Goal: Task Accomplishment & Management: Use online tool/utility

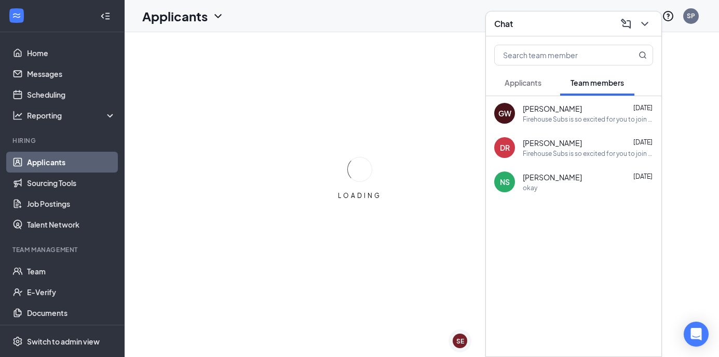
click at [537, 84] on span "Applicants" at bounding box center [523, 82] width 37 height 9
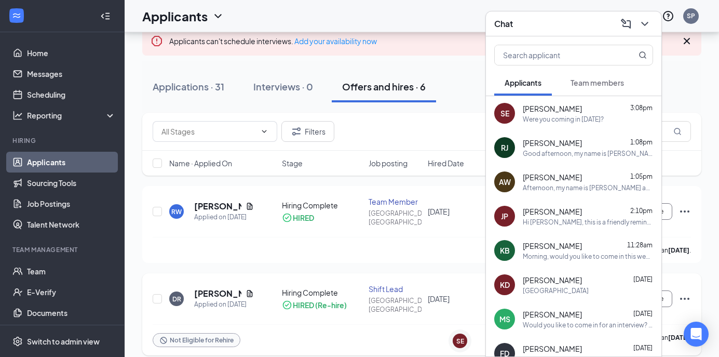
scroll to position [121, 0]
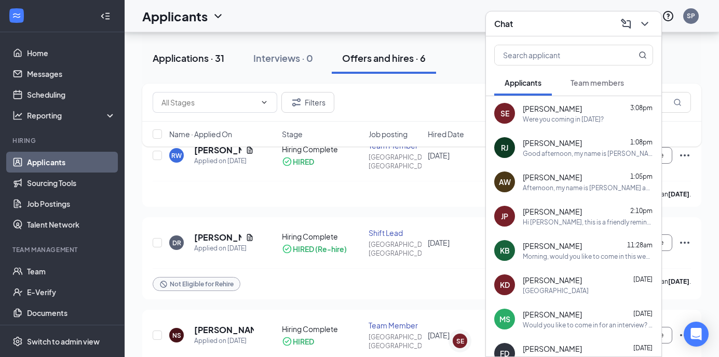
click at [225, 57] on button "Applications · 31" at bounding box center [188, 58] width 92 height 31
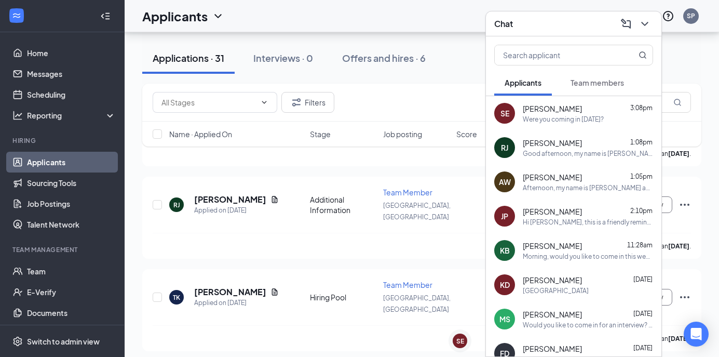
scroll to position [450, 0]
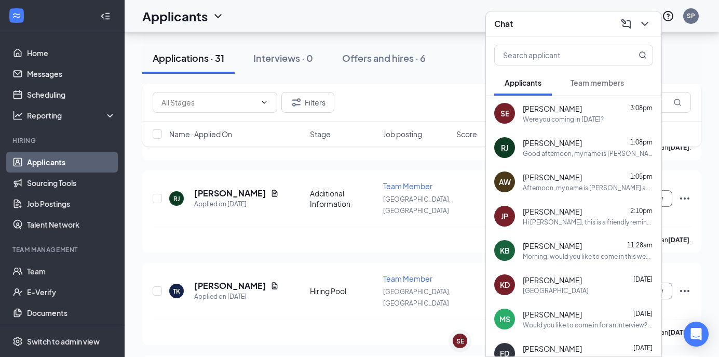
click at [599, 24] on div "Chat" at bounding box center [573, 24] width 159 height 16
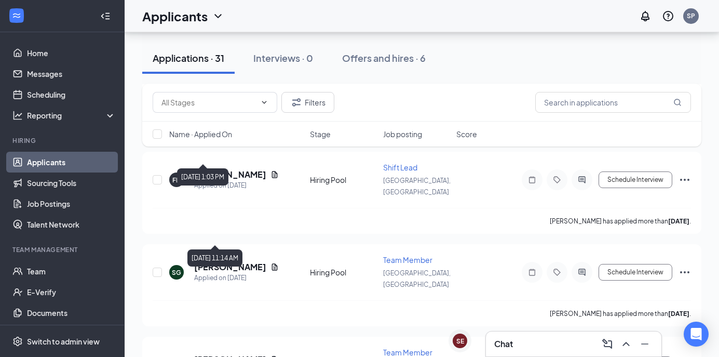
scroll to position [260, 0]
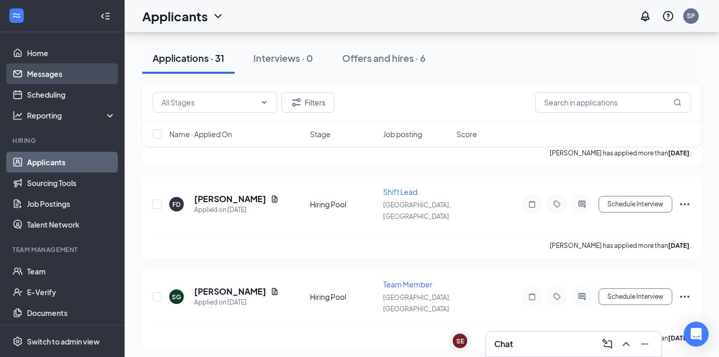
click at [44, 77] on link "Messages" at bounding box center [71, 73] width 89 height 21
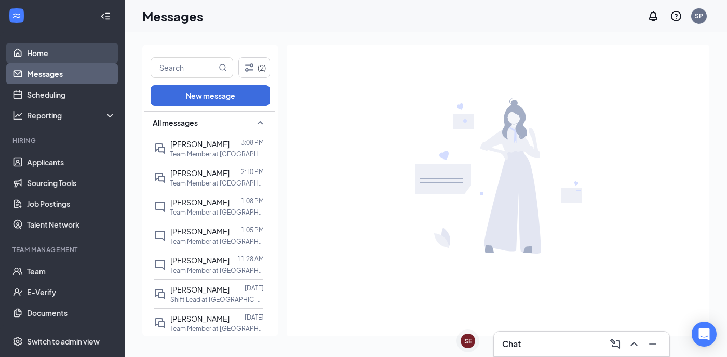
click at [30, 51] on link "Home" at bounding box center [71, 53] width 89 height 21
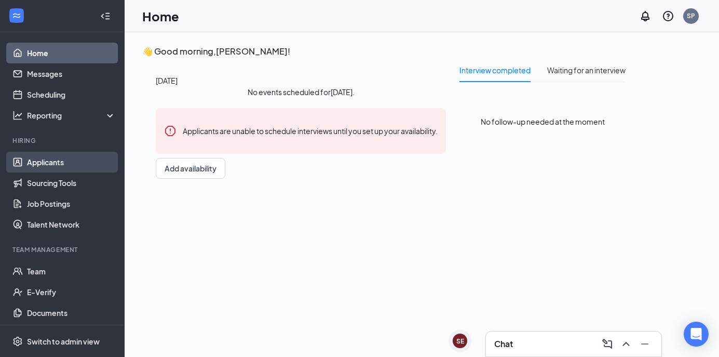
click at [42, 167] on link "Applicants" at bounding box center [71, 162] width 89 height 21
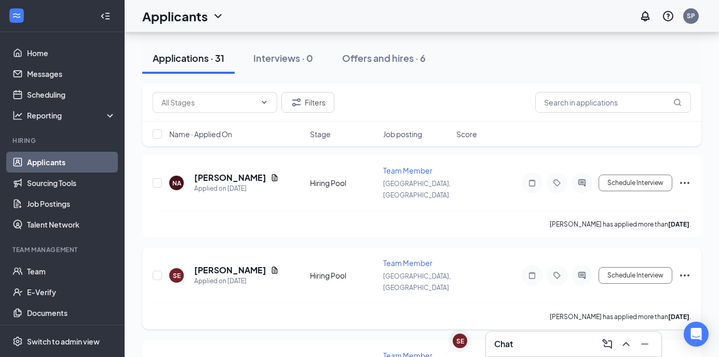
scroll to position [848, 0]
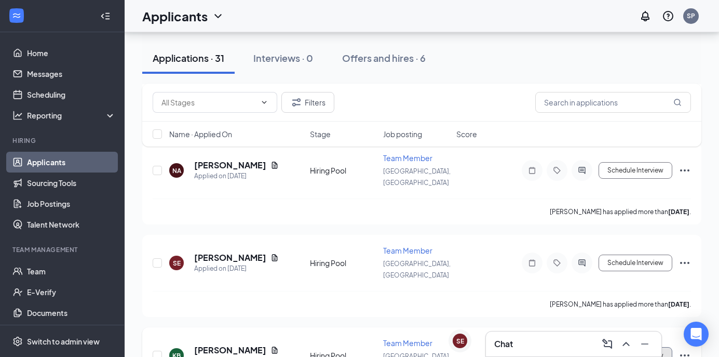
click at [622, 347] on button "Schedule Interview" at bounding box center [636, 355] width 74 height 17
type input "Onsite Interview (next stage)"
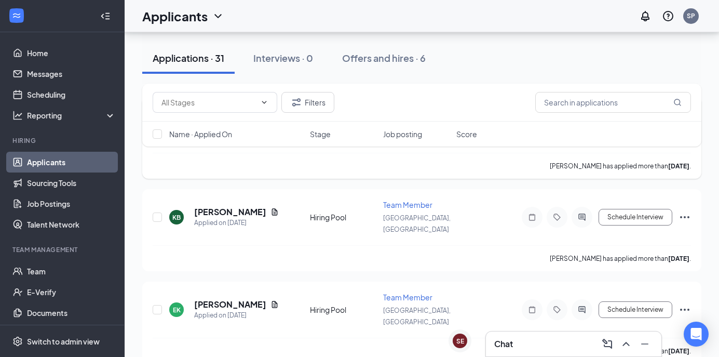
scroll to position [986, 0]
